Goal: Transaction & Acquisition: Subscribe to service/newsletter

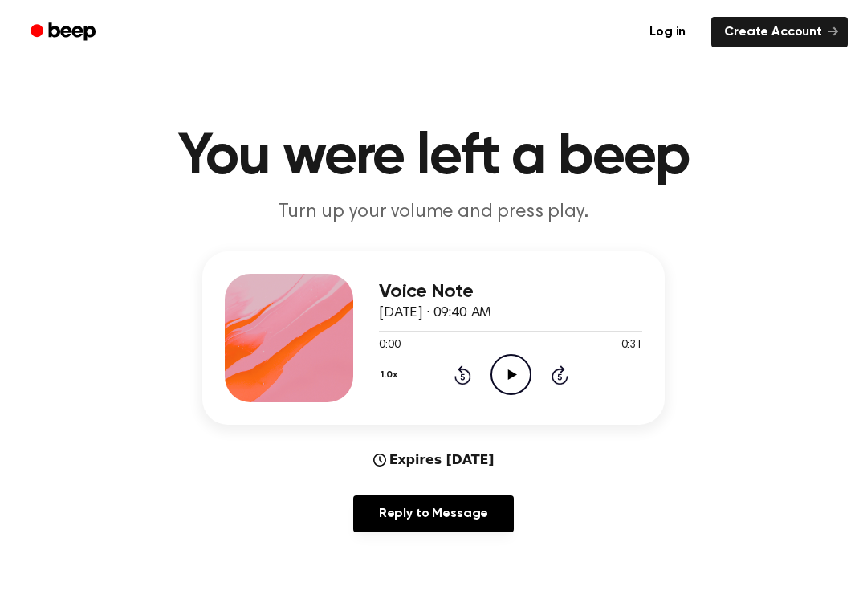
scroll to position [181, 0]
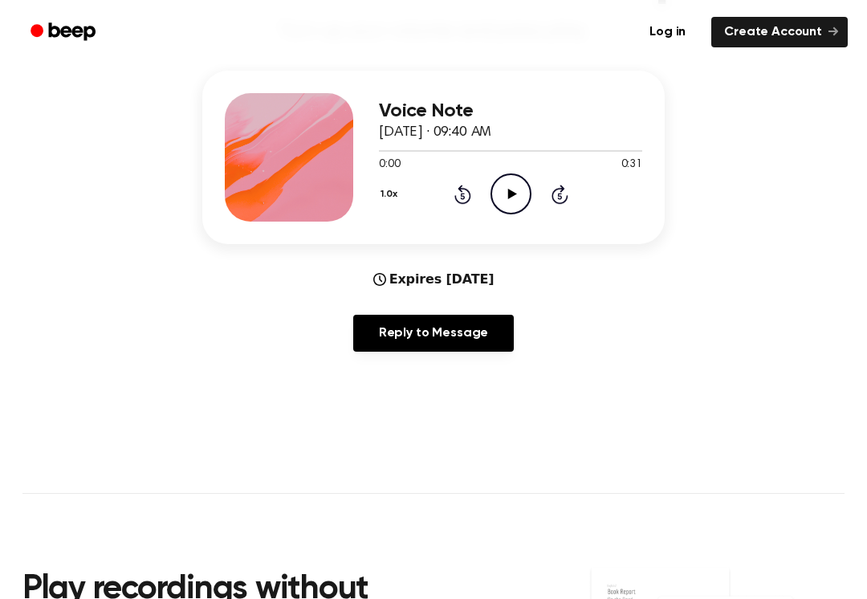
click at [505, 196] on icon "Play Audio" at bounding box center [511, 193] width 41 height 41
click at [516, 193] on icon "Pause Audio" at bounding box center [511, 193] width 41 height 41
click at [517, 193] on icon "Play Audio" at bounding box center [511, 193] width 41 height 41
click at [463, 184] on icon "Rewind 5 seconds" at bounding box center [463, 194] width 18 height 21
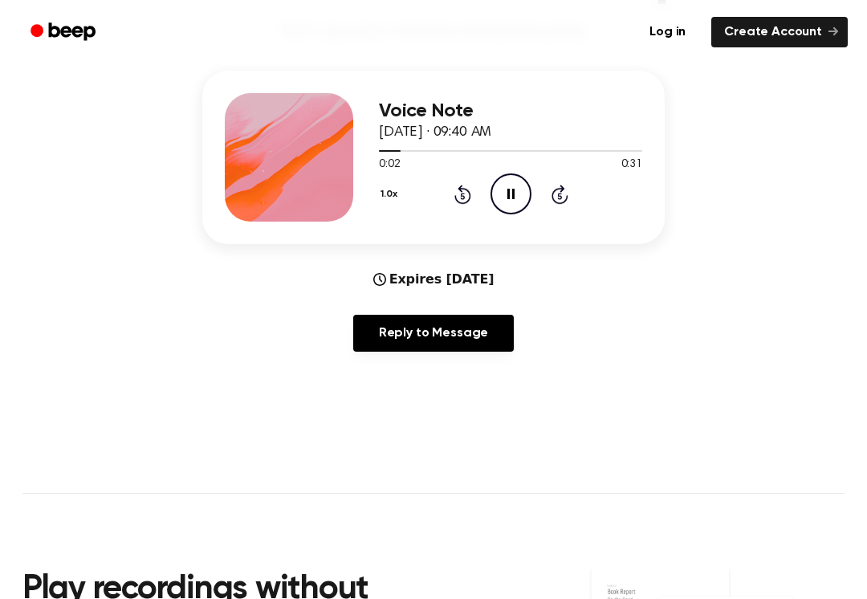
click at [470, 197] on icon at bounding box center [462, 194] width 17 height 19
click at [472, 199] on div "1.0x Rewind 5 seconds Pause Audio Skip 5 seconds" at bounding box center [510, 193] width 263 height 41
click at [564, 197] on icon "Skip 5 seconds" at bounding box center [560, 194] width 18 height 21
click at [564, 196] on icon "Skip 5 seconds" at bounding box center [560, 194] width 18 height 21
click at [567, 197] on icon at bounding box center [560, 194] width 17 height 19
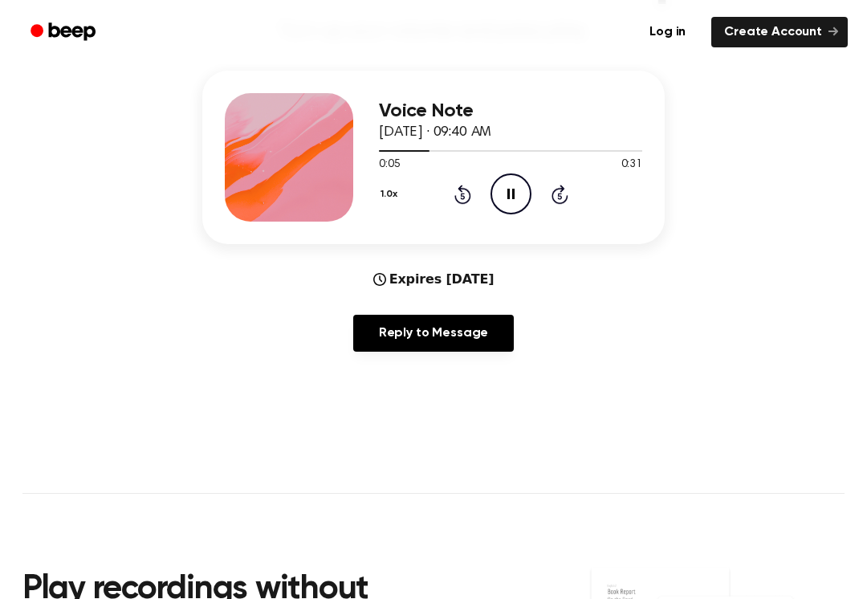
click at [572, 202] on div "1.0x Rewind 5 seconds Pause Audio Skip 5 seconds" at bounding box center [510, 193] width 263 height 41
click at [564, 191] on icon "Skip 5 seconds" at bounding box center [560, 194] width 18 height 21
click at [563, 191] on icon at bounding box center [560, 194] width 17 height 19
click at [551, 190] on icon "Skip 5 seconds" at bounding box center [560, 194] width 18 height 21
click at [551, 189] on icon "Skip 5 seconds" at bounding box center [560, 194] width 18 height 21
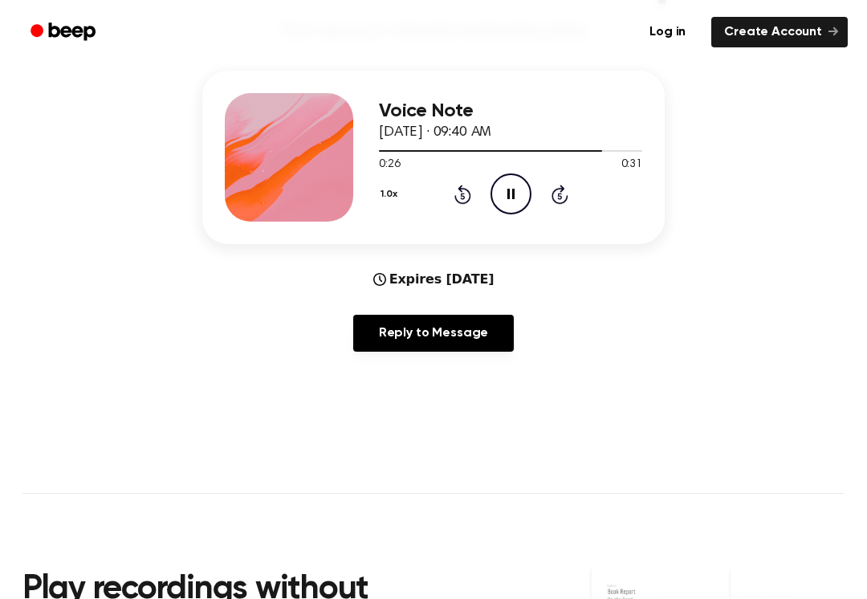
click at [567, 201] on icon at bounding box center [560, 194] width 17 height 19
click at [552, 202] on icon "Skip 5 seconds" at bounding box center [560, 194] width 18 height 21
click at [557, 206] on div "1.0x Rewind 5 seconds Pause Audio Skip 5 seconds" at bounding box center [510, 193] width 263 height 41
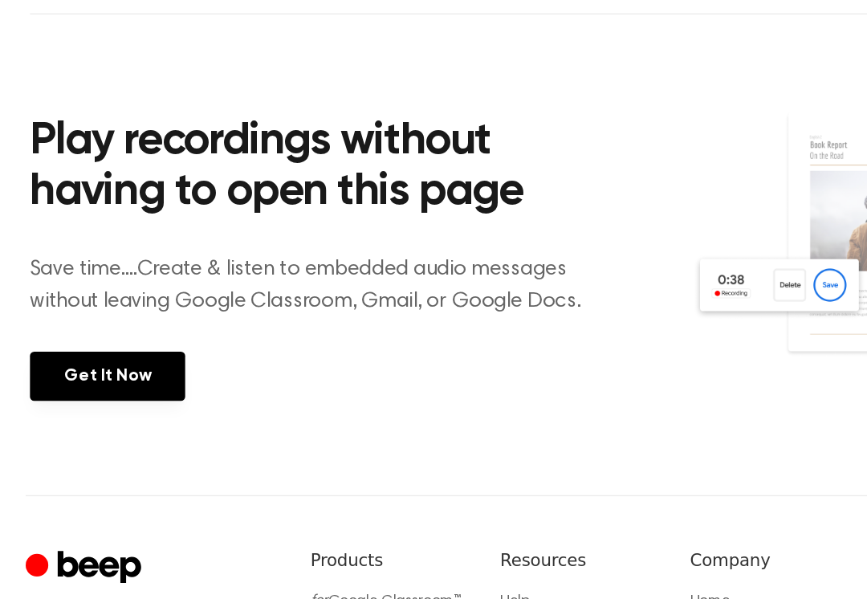
scroll to position [734, 0]
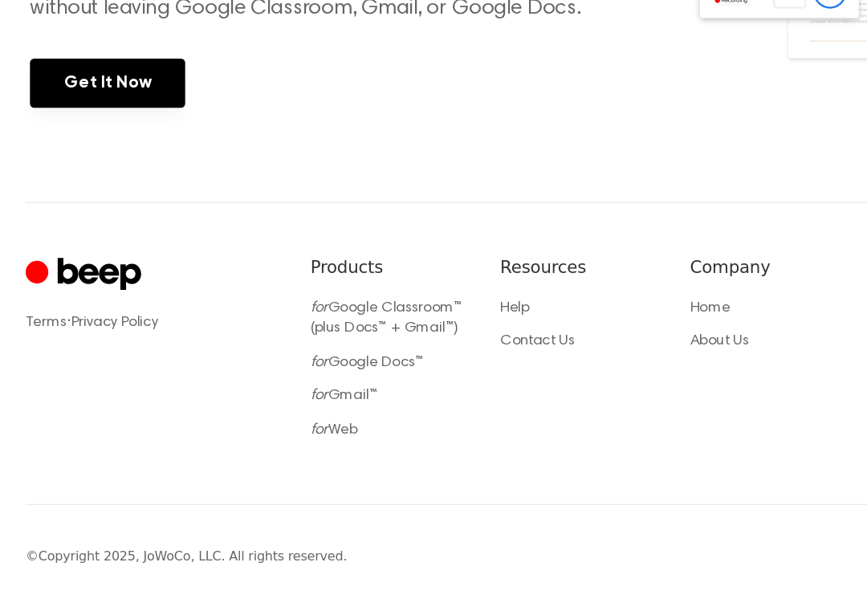
click at [65, 193] on link "Get It Now" at bounding box center [80, 211] width 116 height 37
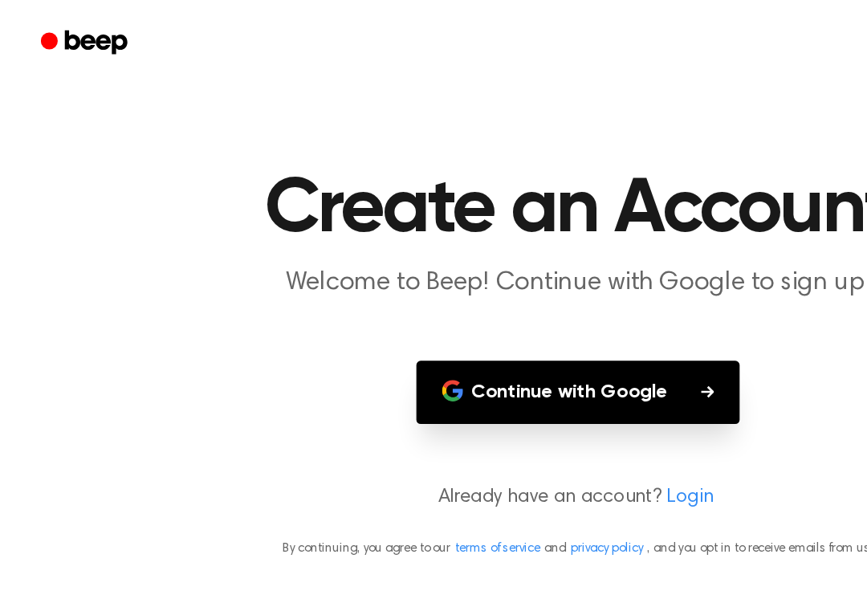
click at [548, 287] on button "Continue with Google" at bounding box center [433, 294] width 243 height 47
